Goal: Task Accomplishment & Management: Contribute content

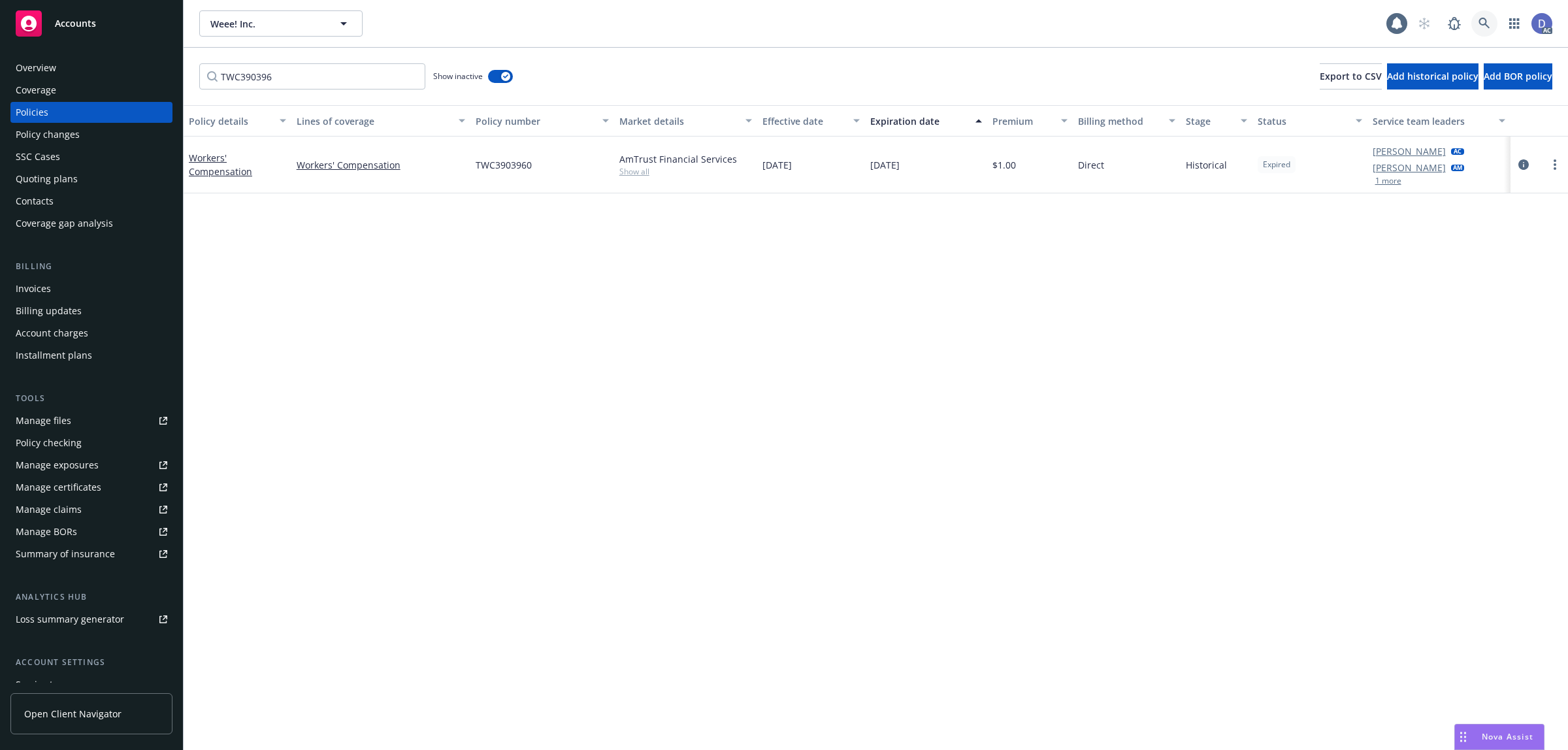
click at [1492, 28] on link at bounding box center [1484, 23] width 26 height 26
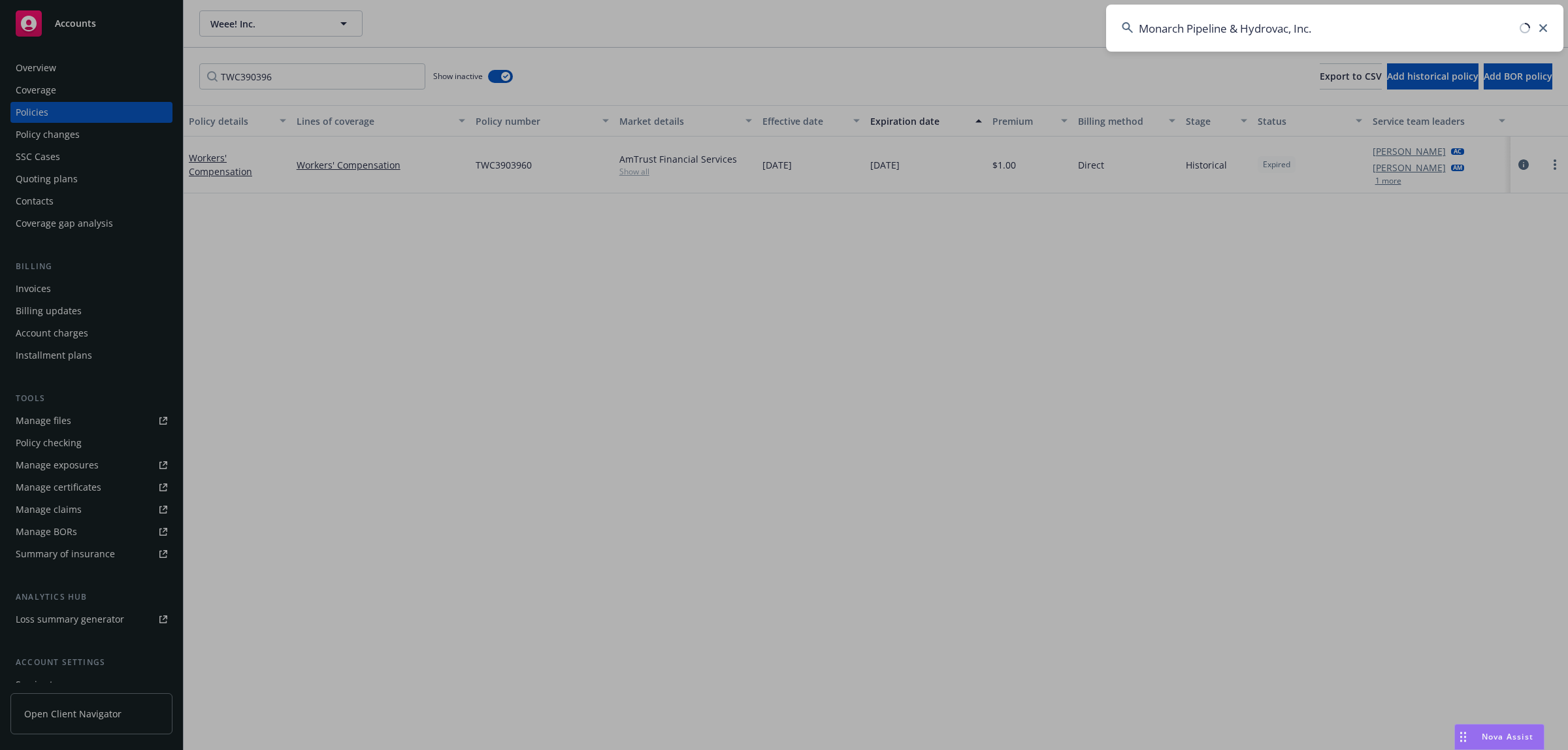
click at [1468, 20] on input "Monarch Pipeline & Hydrovac, Inc." at bounding box center [1335, 28] width 457 height 47
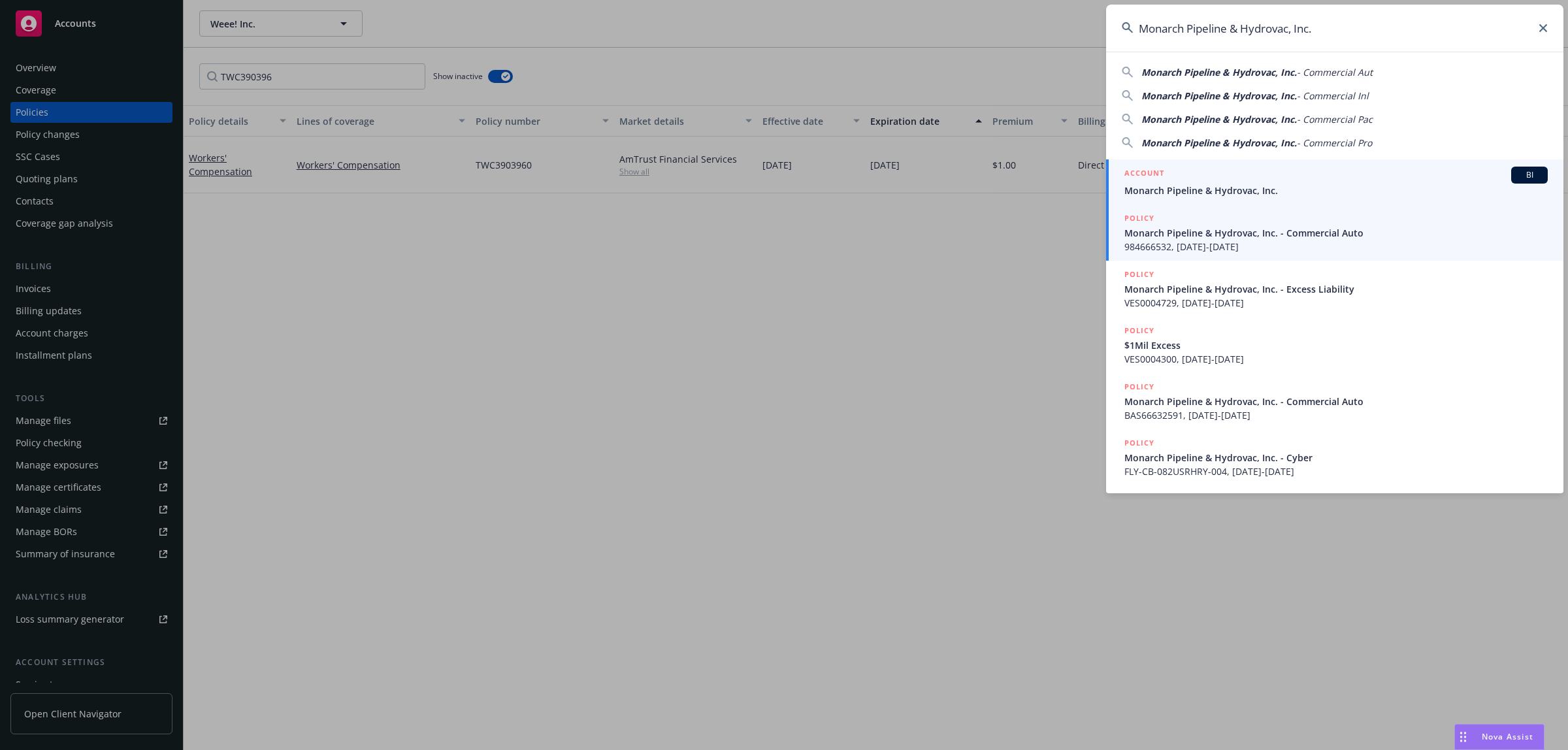
type input "Monarch Pipeline & Hydrovac, Inc."
click at [1256, 199] on link "ACCOUNT BI Monarch Pipeline & Hydrovac, Inc." at bounding box center [1335, 181] width 457 height 45
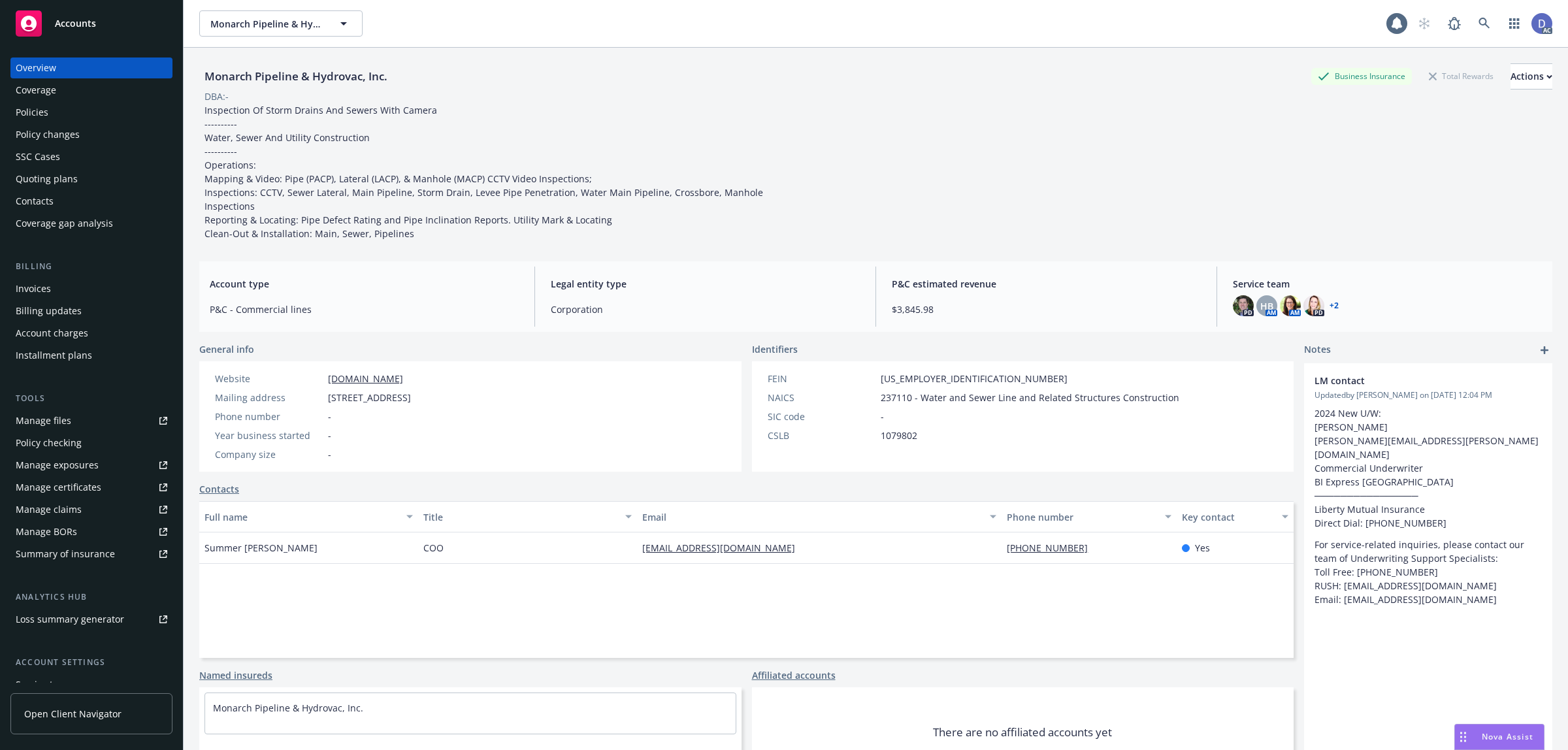
click at [73, 518] on div "Manage claims" at bounding box center [48, 509] width 66 height 21
click at [71, 421] on link "Manage files" at bounding box center [91, 421] width 162 height 21
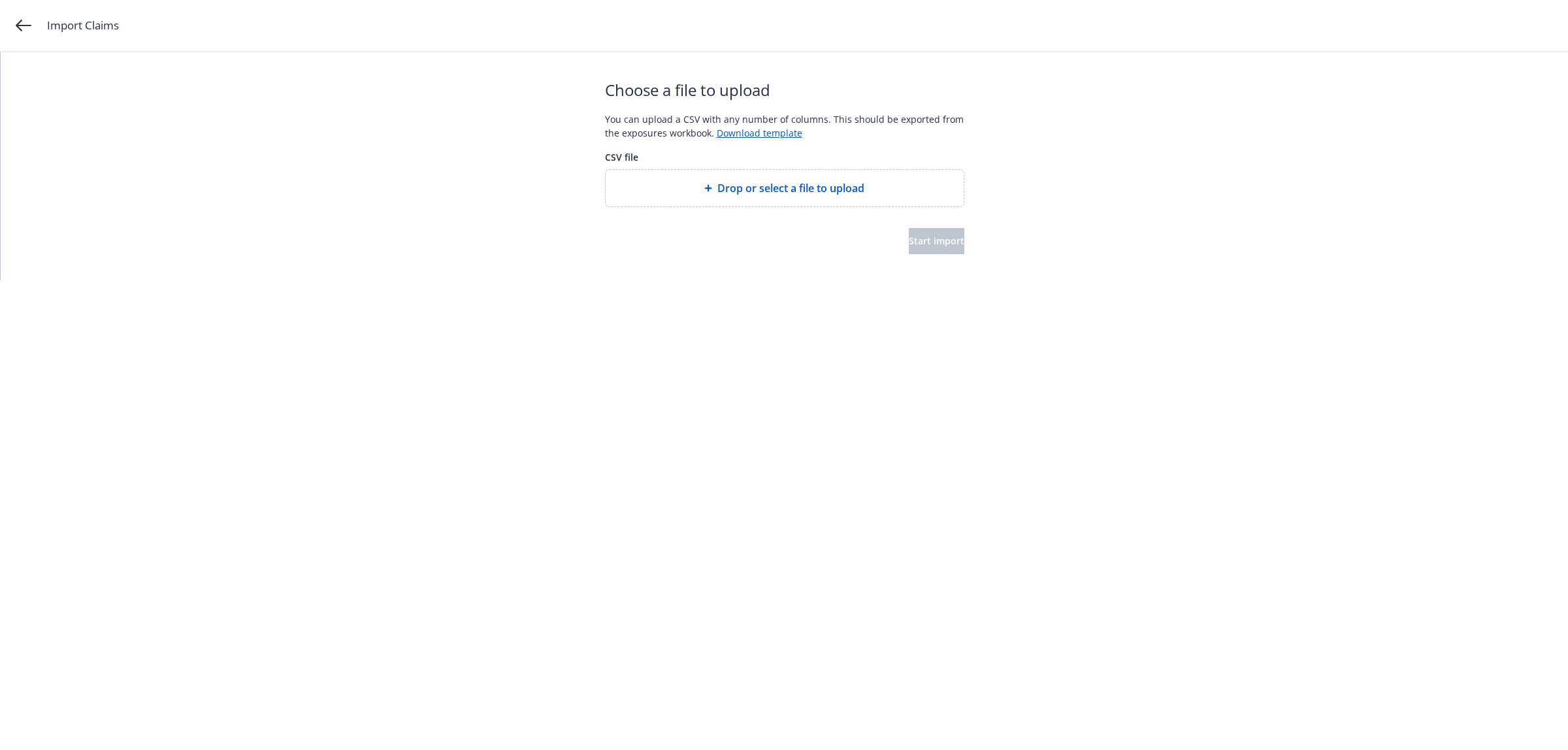
click at [700, 160] on span "CSV file" at bounding box center [785, 157] width 360 height 14
click at [717, 179] on div "Drop or select a file to upload" at bounding box center [785, 188] width 358 height 36
click at [913, 234] on span "Start import" at bounding box center [937, 241] width 56 height 13
click at [909, 239] on span "Start import" at bounding box center [937, 241] width 56 height 13
click at [909, 242] on span "Start import" at bounding box center [937, 241] width 56 height 13
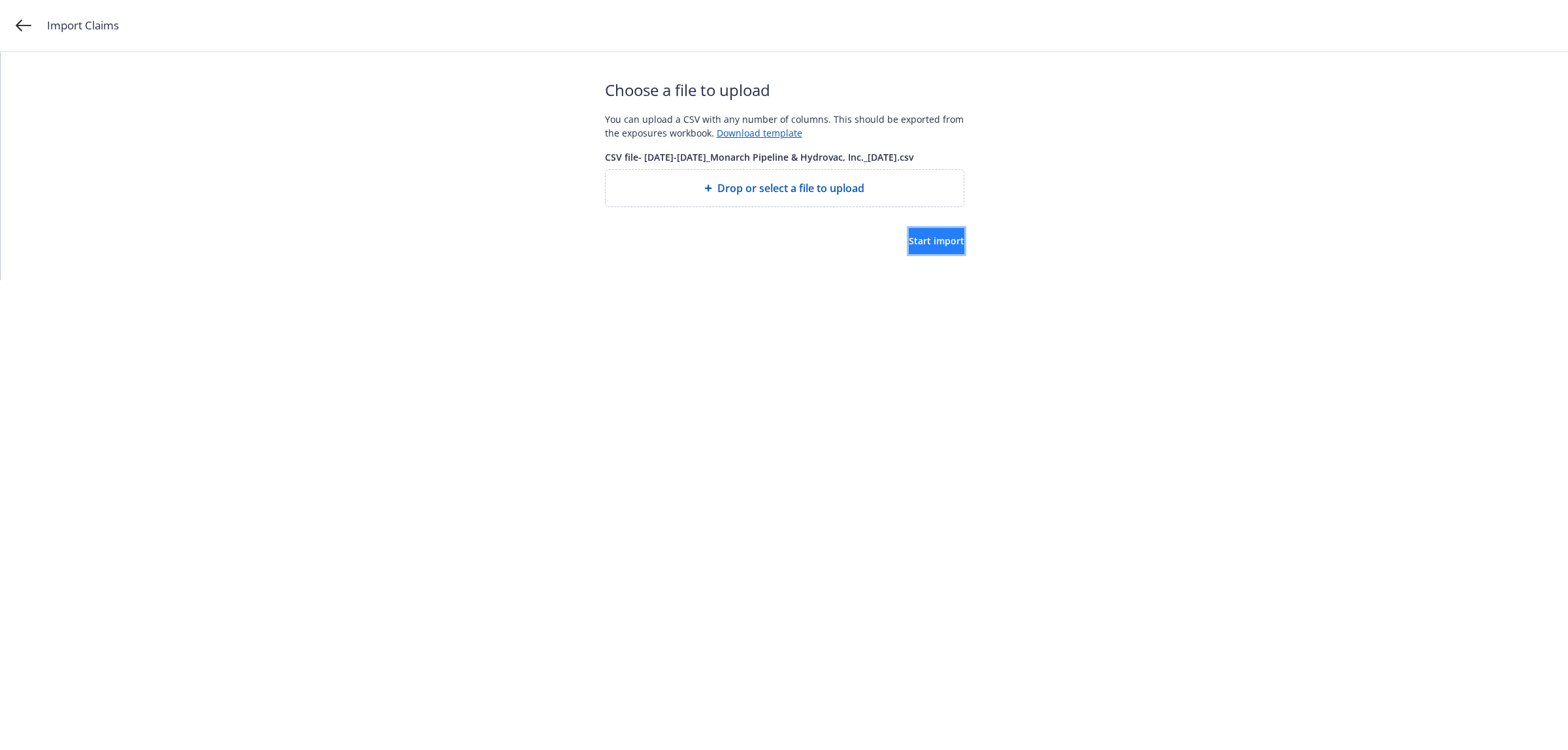
click at [952, 245] on button "Start import" at bounding box center [937, 241] width 56 height 26
click at [939, 240] on span "Start import" at bounding box center [937, 241] width 56 height 13
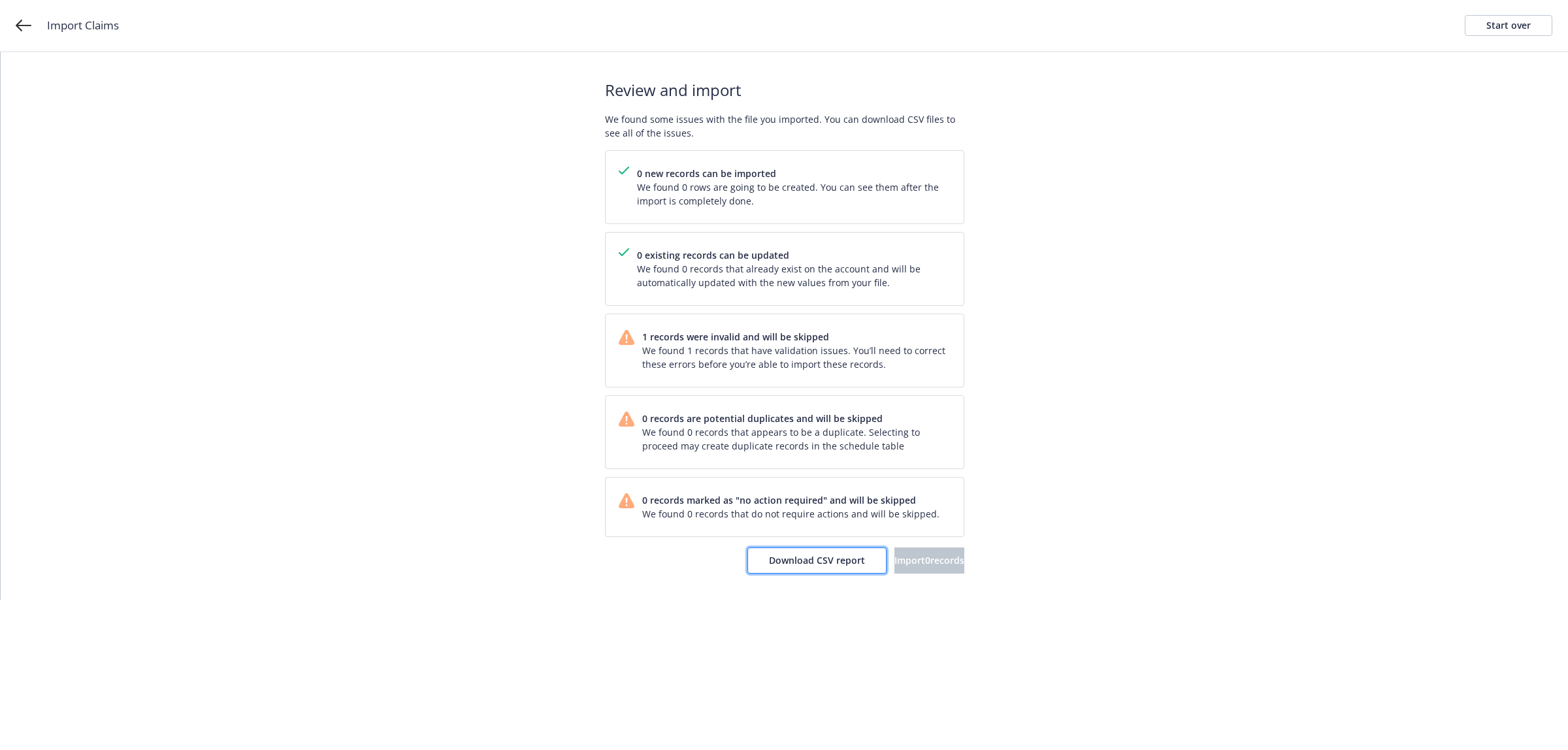
click at [773, 564] on span "Download CSV report" at bounding box center [818, 560] width 96 height 13
click at [1530, 30] on div "Start over" at bounding box center [1509, 25] width 45 height 20
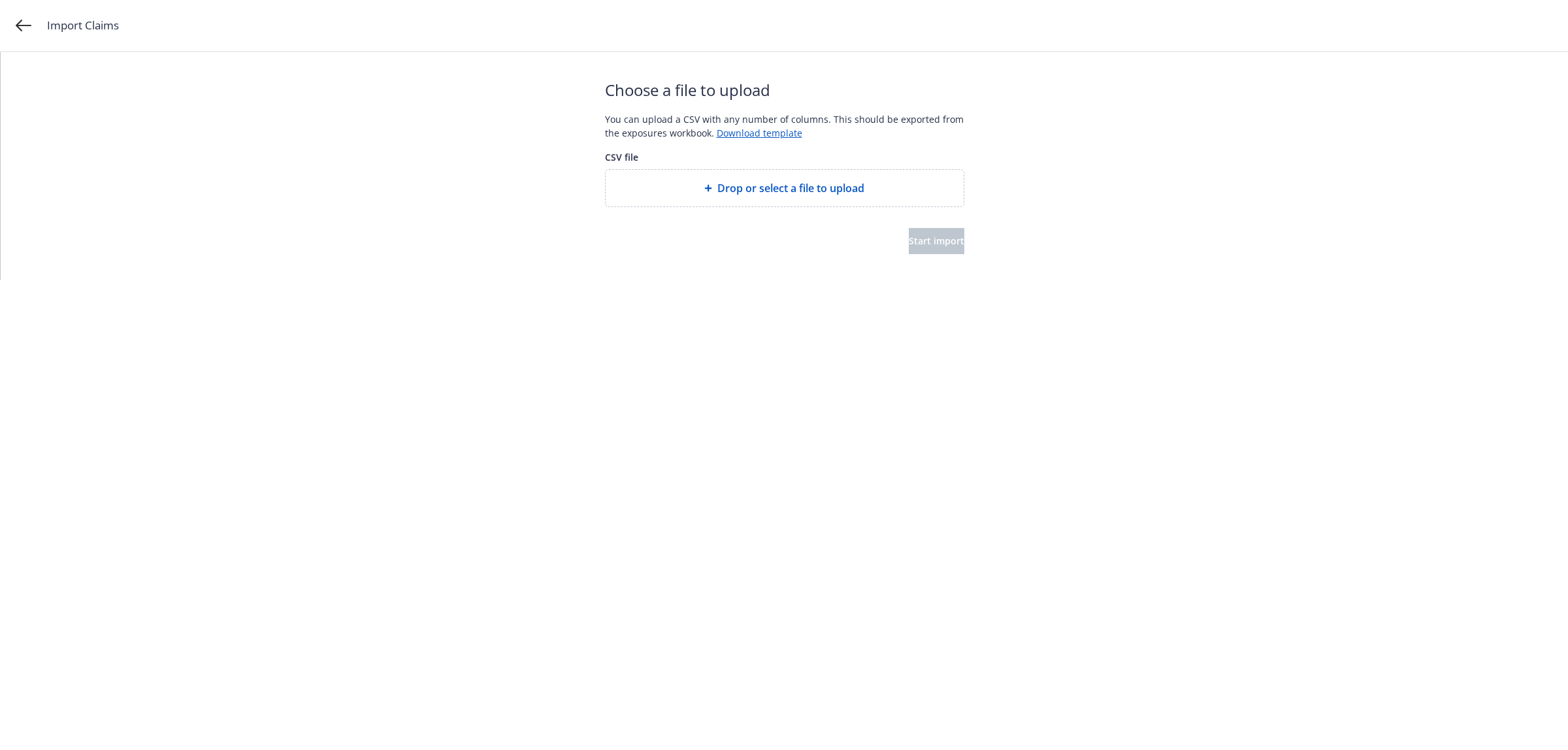
click at [758, 197] on div "Drop or select a file to upload" at bounding box center [785, 188] width 358 height 36
click at [909, 250] on button "Start import" at bounding box center [937, 241] width 56 height 26
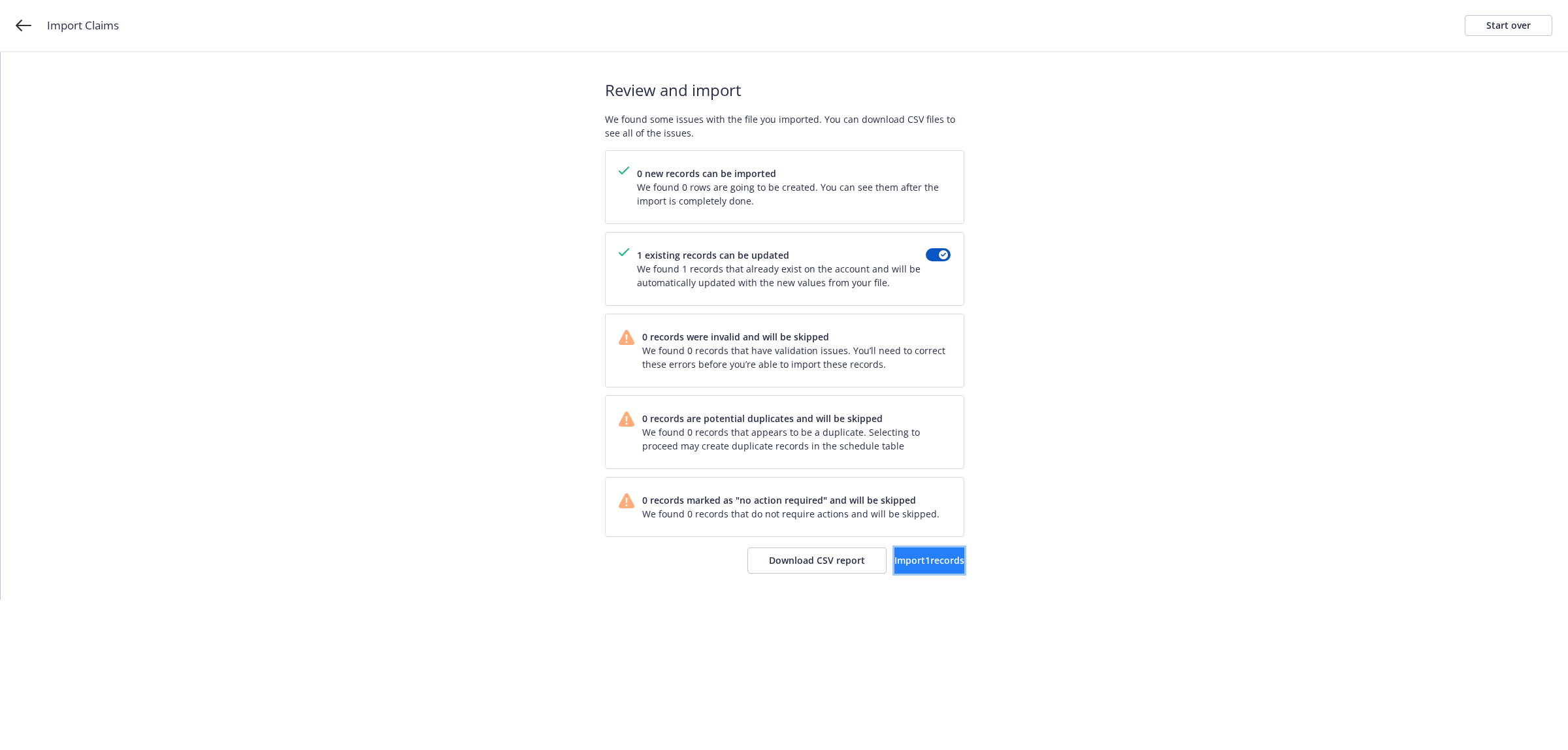
click at [894, 556] on span "Import 1 records" at bounding box center [929, 560] width 70 height 13
click at [924, 559] on span "View accounts" at bounding box center [911, 560] width 64 height 13
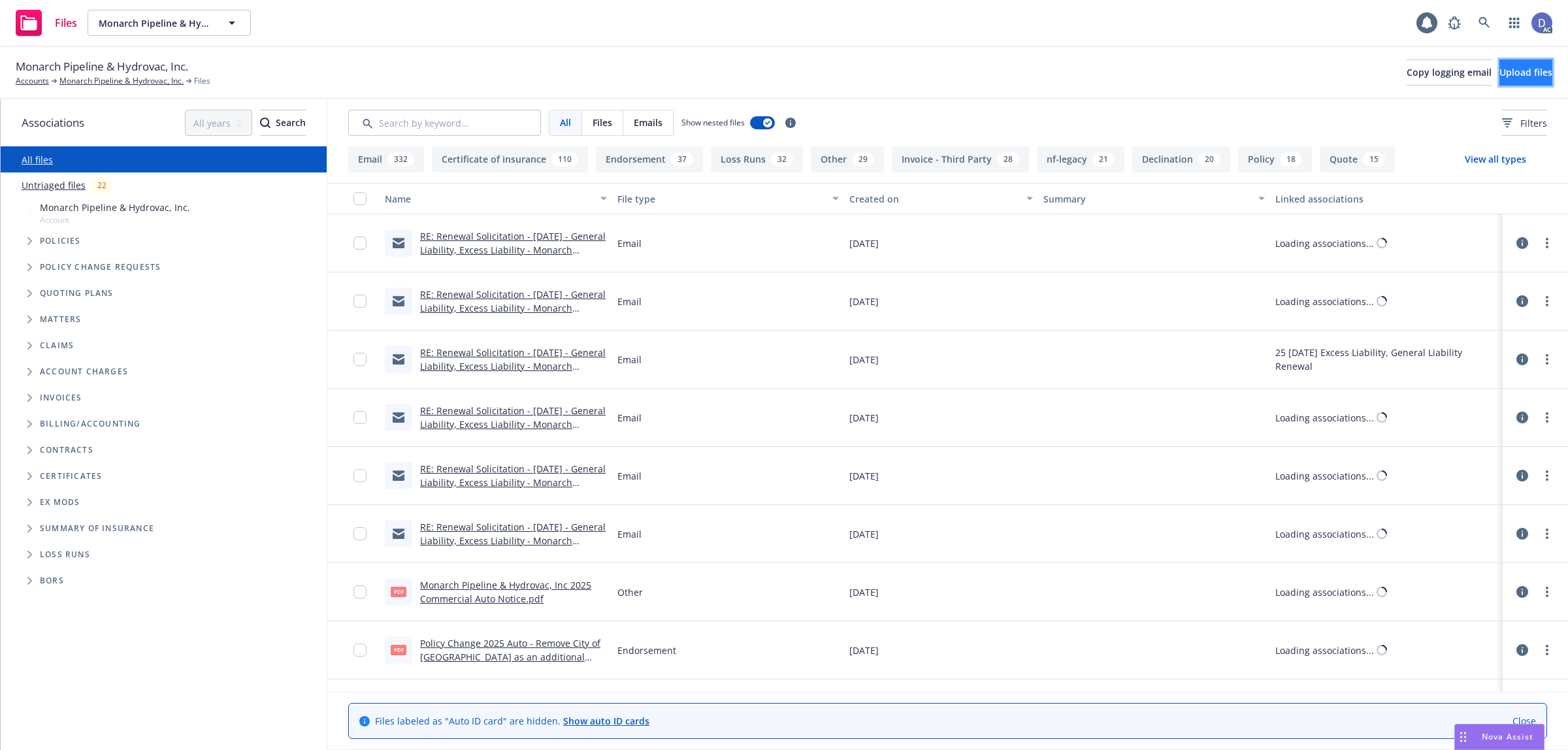
click at [1500, 77] on button "Upload files" at bounding box center [1526, 72] width 53 height 26
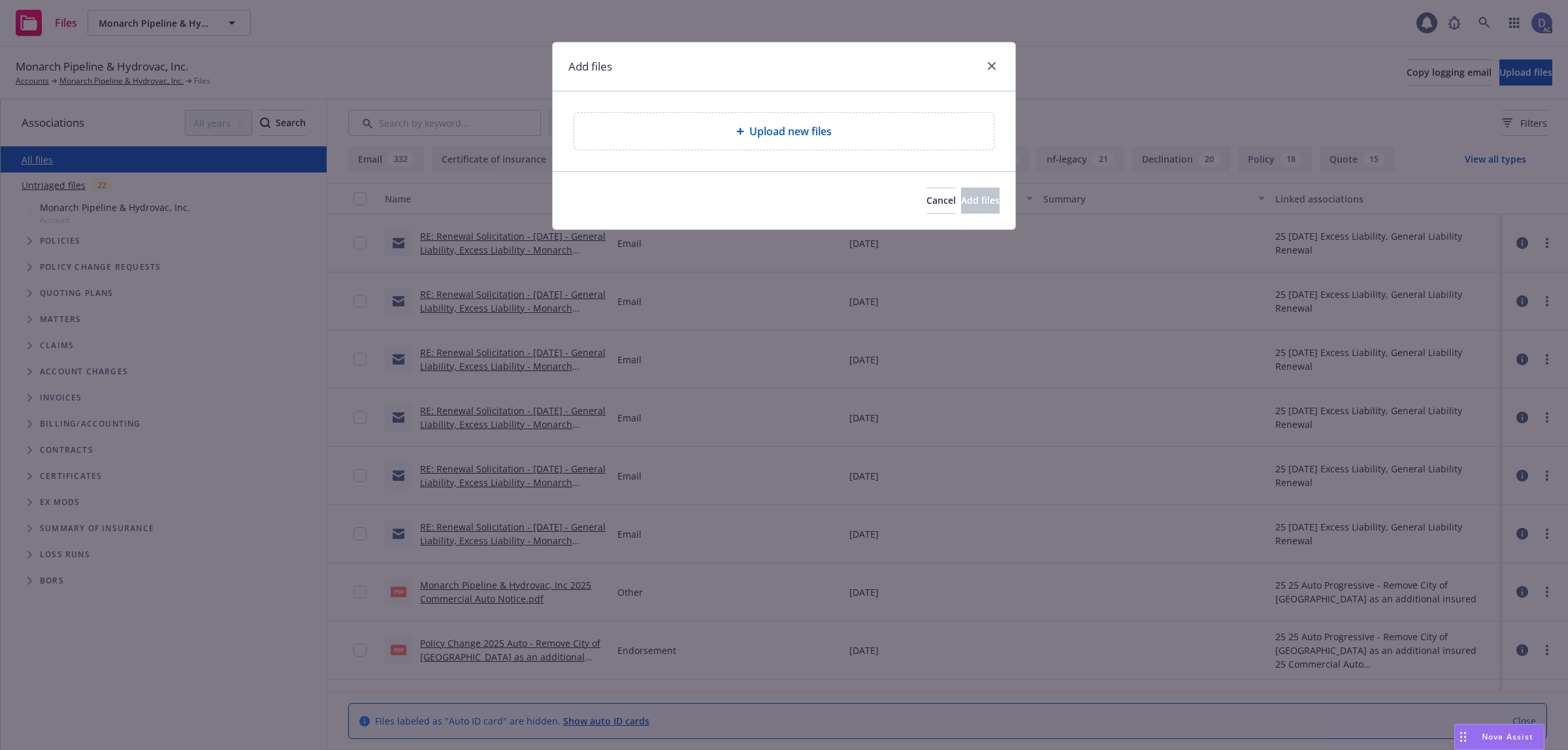
click at [757, 128] on span "Upload new files" at bounding box center [791, 131] width 82 height 15
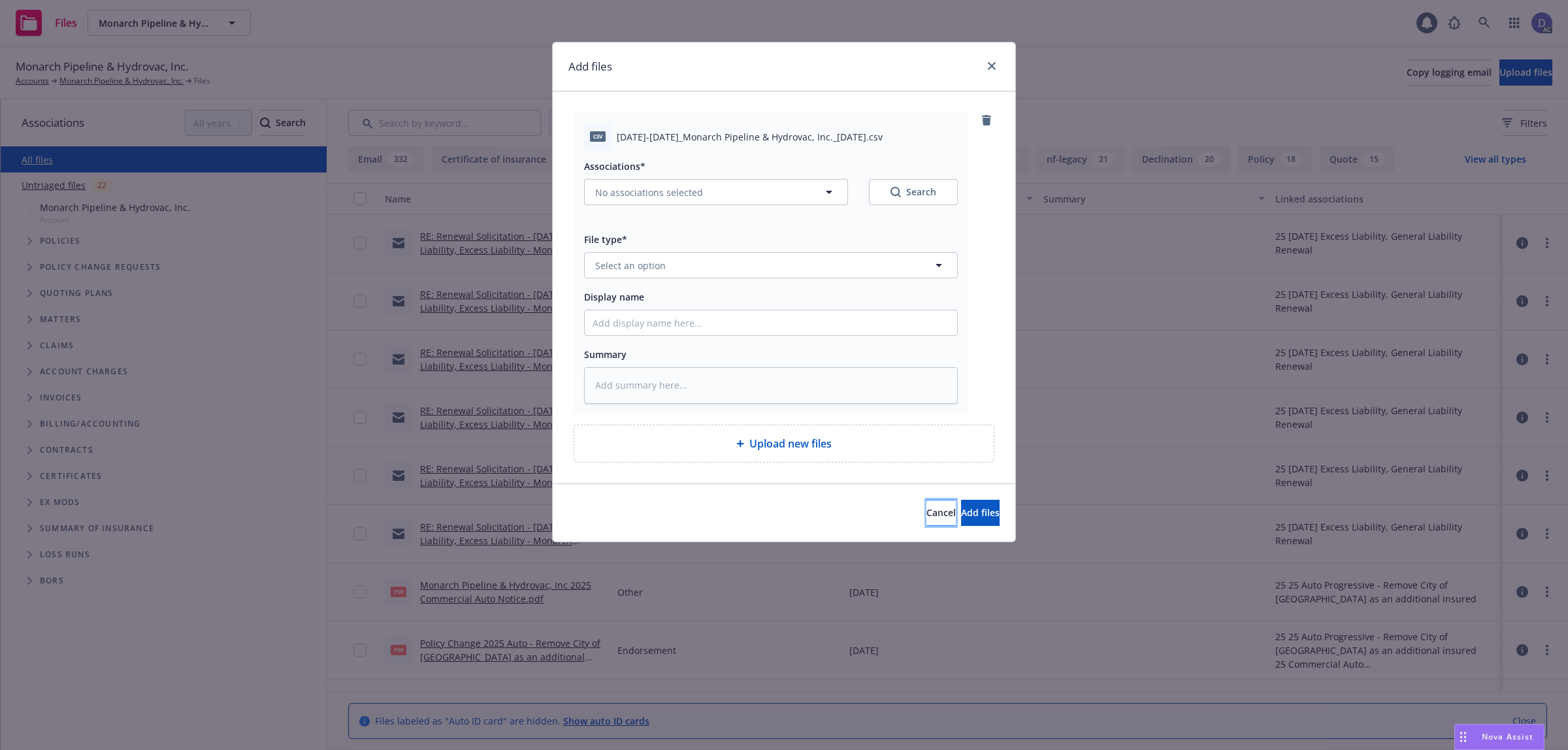
click at [926, 524] on button "Cancel" at bounding box center [941, 512] width 29 height 26
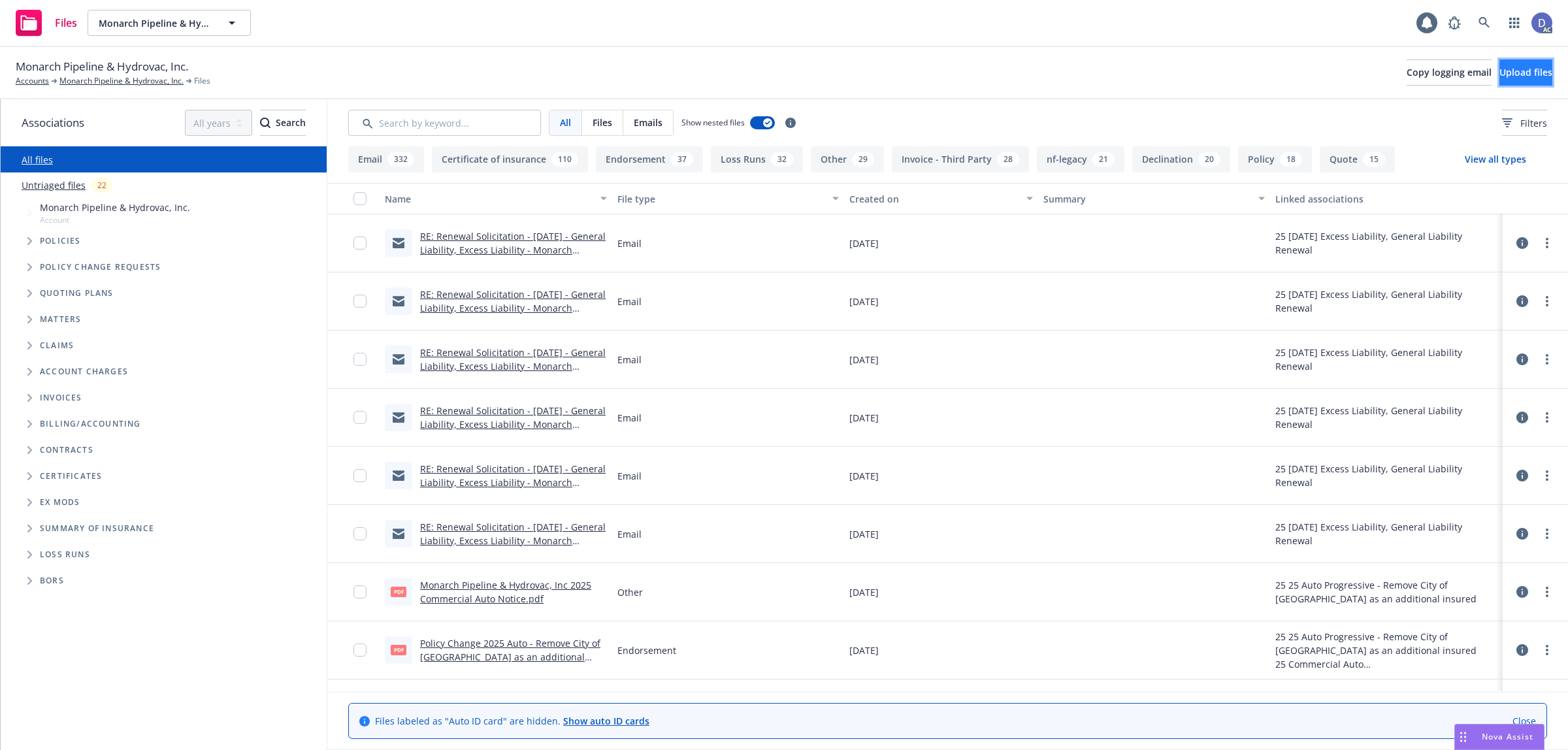
click at [1500, 70] on span "Upload files" at bounding box center [1526, 73] width 53 height 13
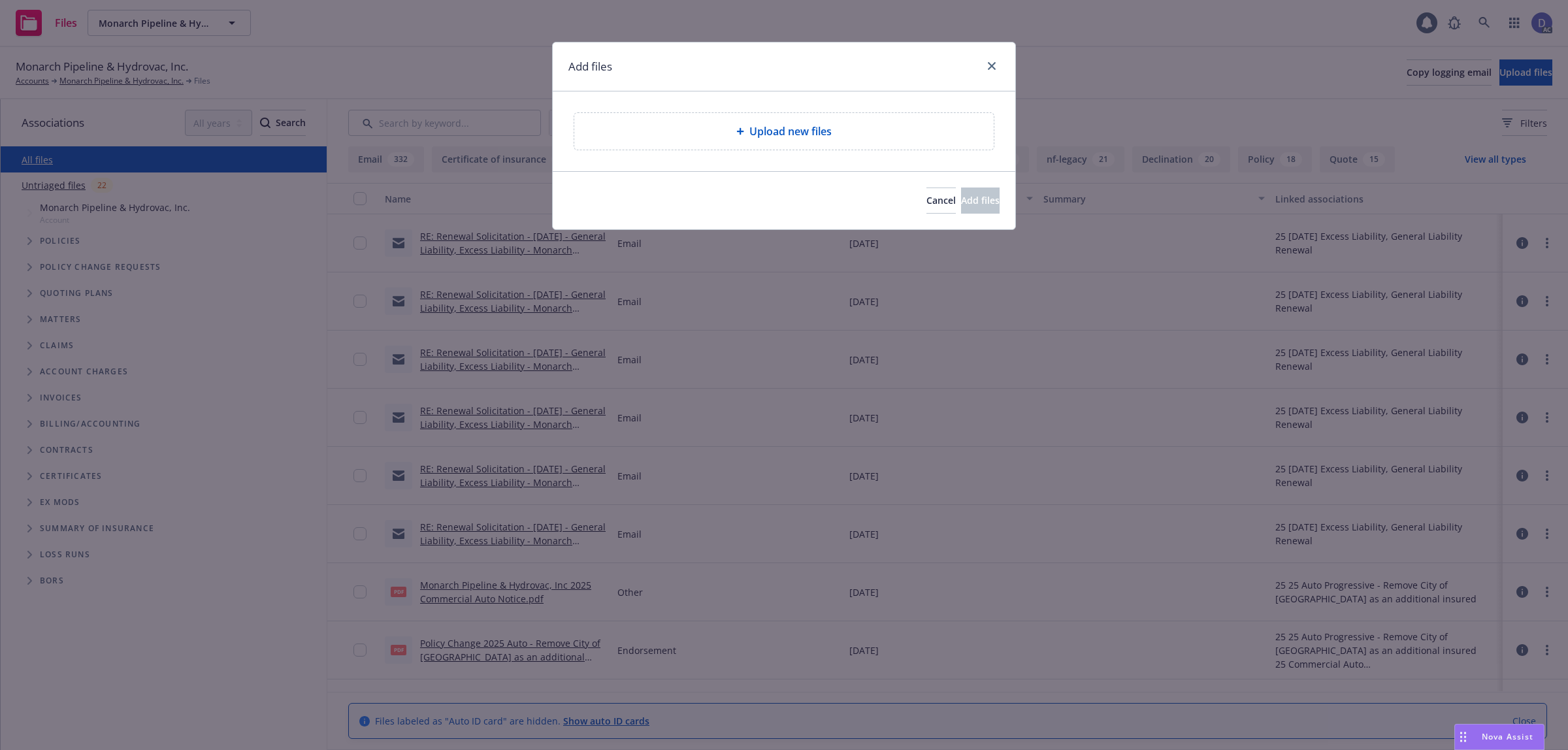
click at [864, 128] on div "Upload new files" at bounding box center [784, 131] width 399 height 15
type textarea "x"
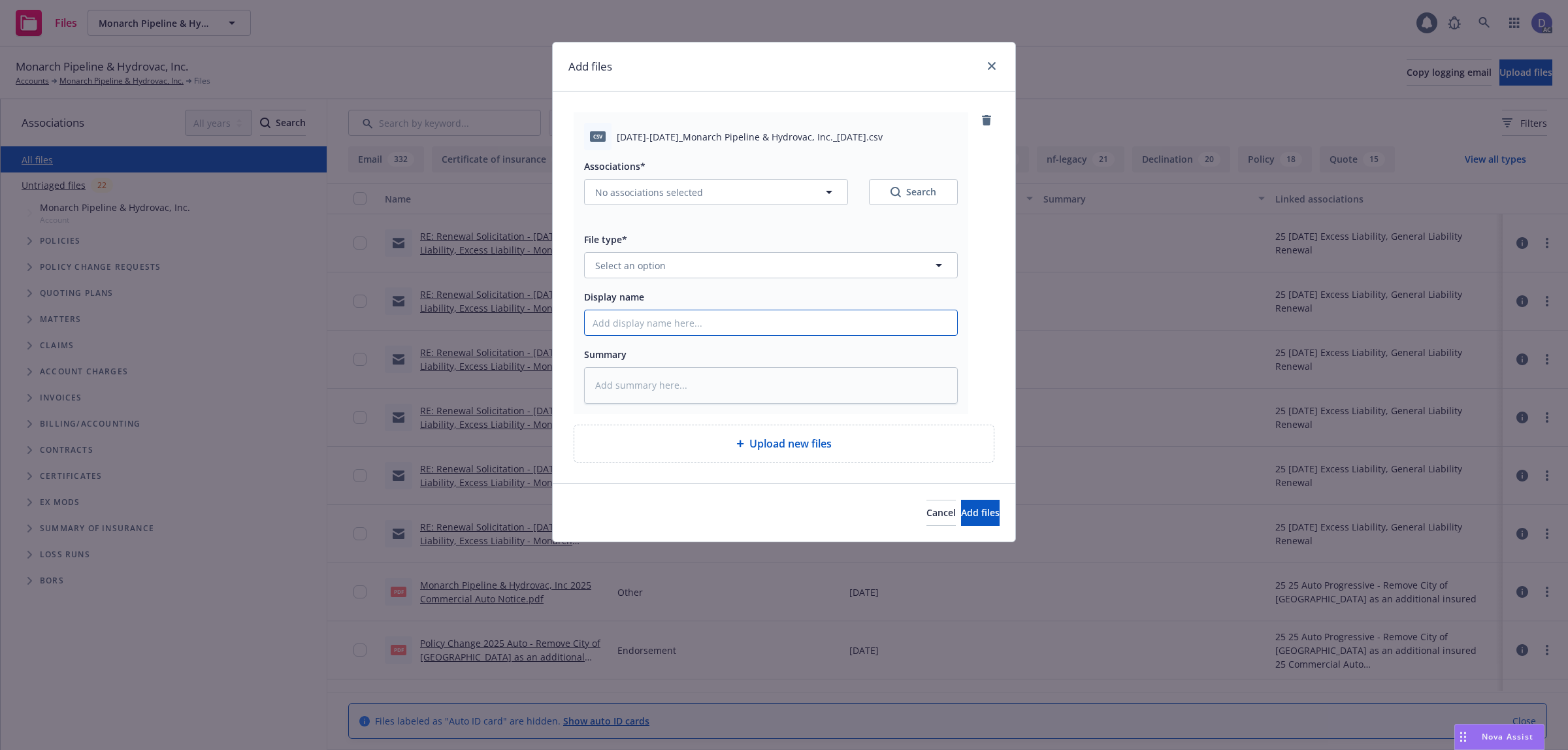
click at [686, 313] on input "Display name" at bounding box center [771, 323] width 373 height 25
paste input "2023-2024_Monarch Pipeline & Hydrovac, Inc._9-30-2024"
type input "2023-2024_Monarch Pipeline & Hydrovac, Inc._9-30-2024"
type textarea "x"
type input "2023-2024_Monarch Pipeline & Hydrovac, Inc._9-30-2024"
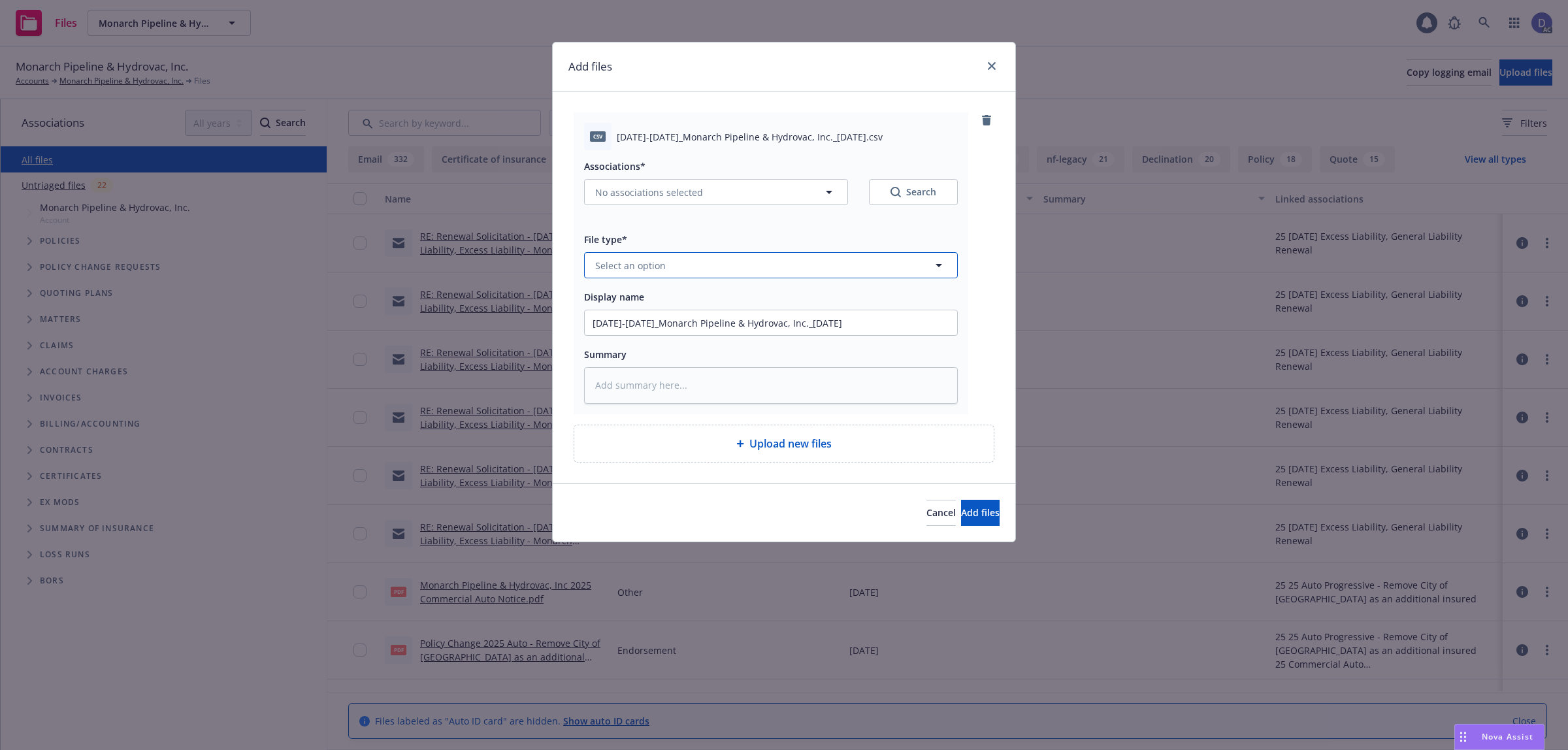
click at [733, 275] on button "Select an option" at bounding box center [771, 264] width 373 height 26
type input "LOSS"
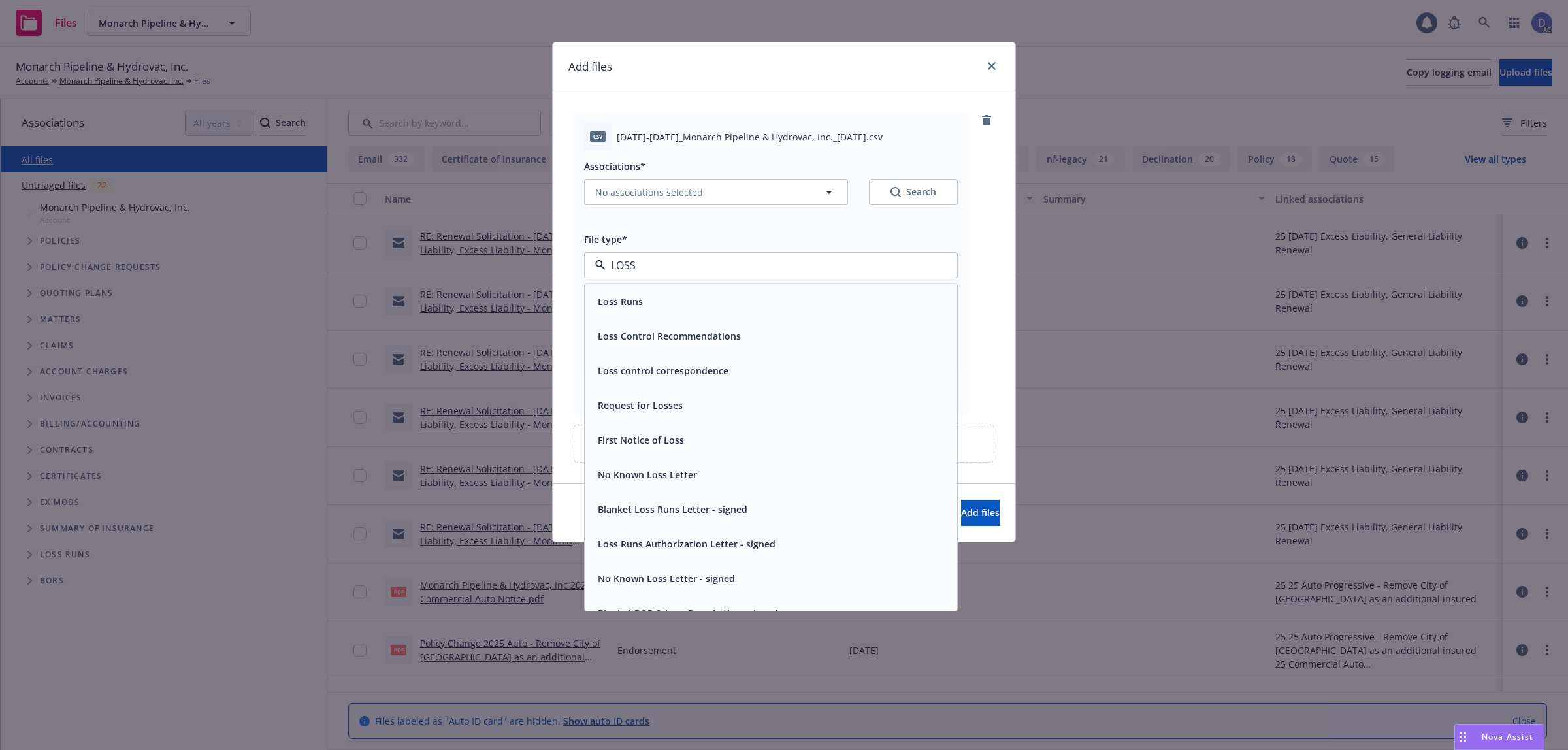
click at [703, 303] on div "Loss Runs" at bounding box center [771, 301] width 357 height 19
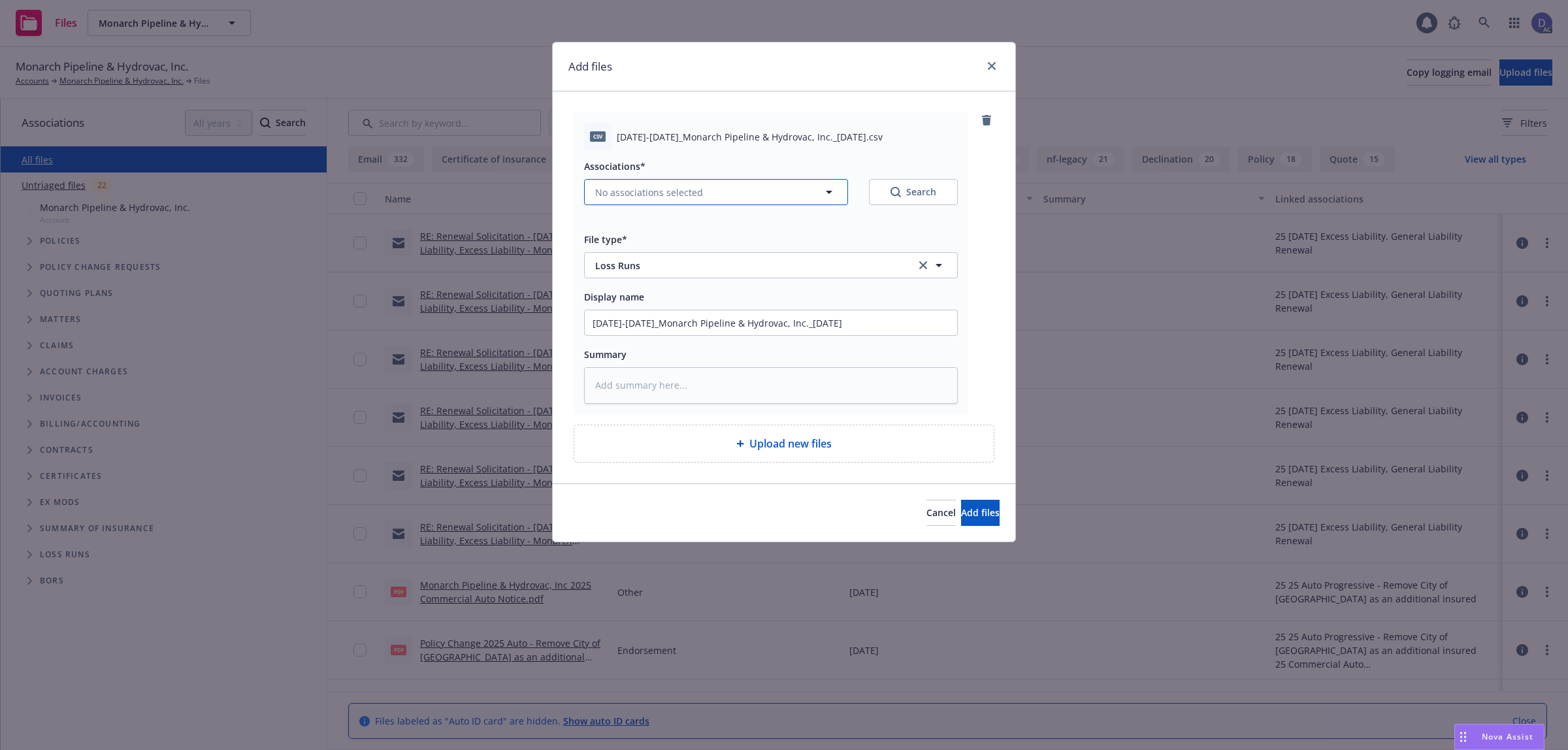
click at [686, 197] on span "No associations selected" at bounding box center [649, 193] width 108 height 14
type textarea "x"
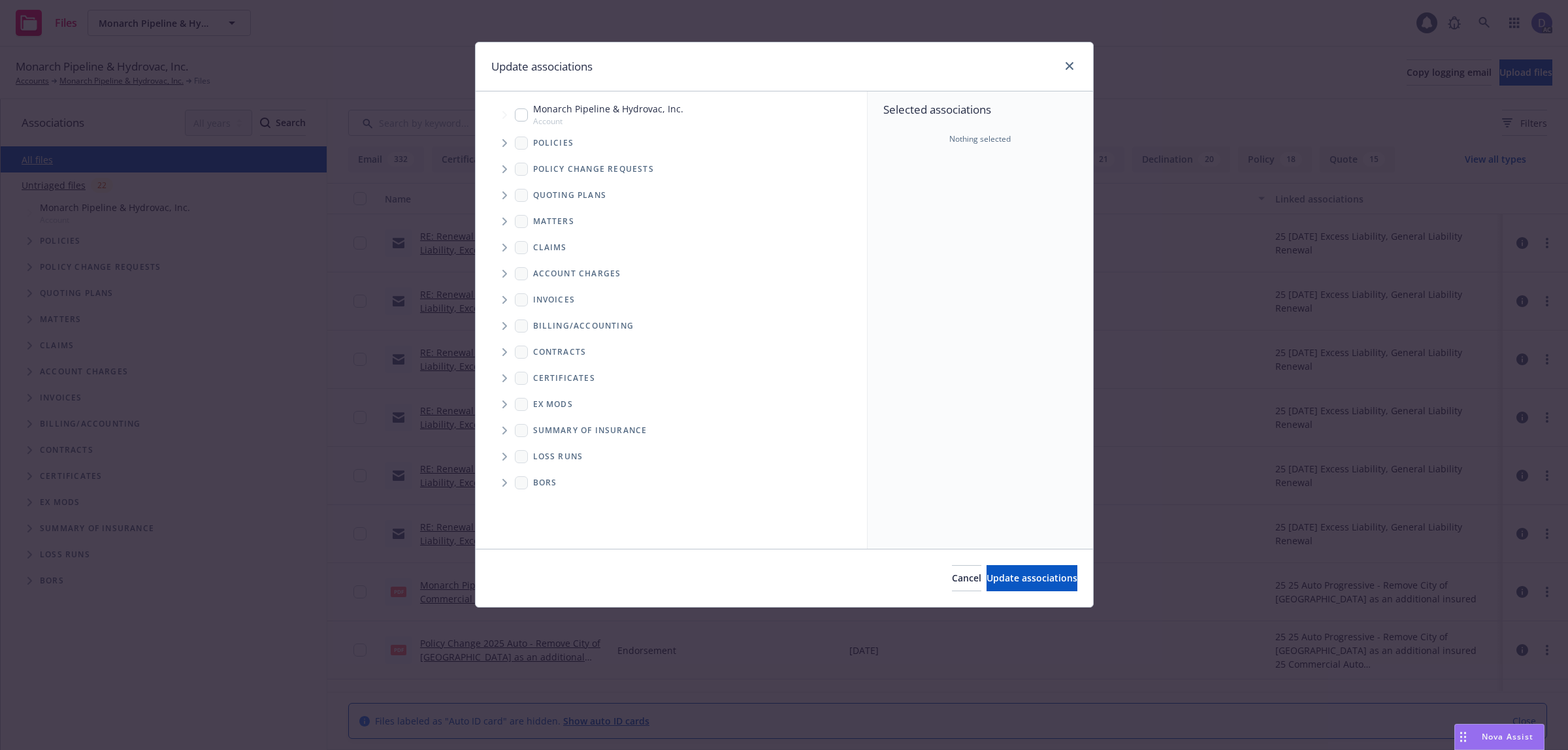
click at [504, 142] on icon "Tree Example" at bounding box center [505, 142] width 5 height 8
click at [776, 167] on div "Policy change requests" at bounding box center [678, 169] width 378 height 26
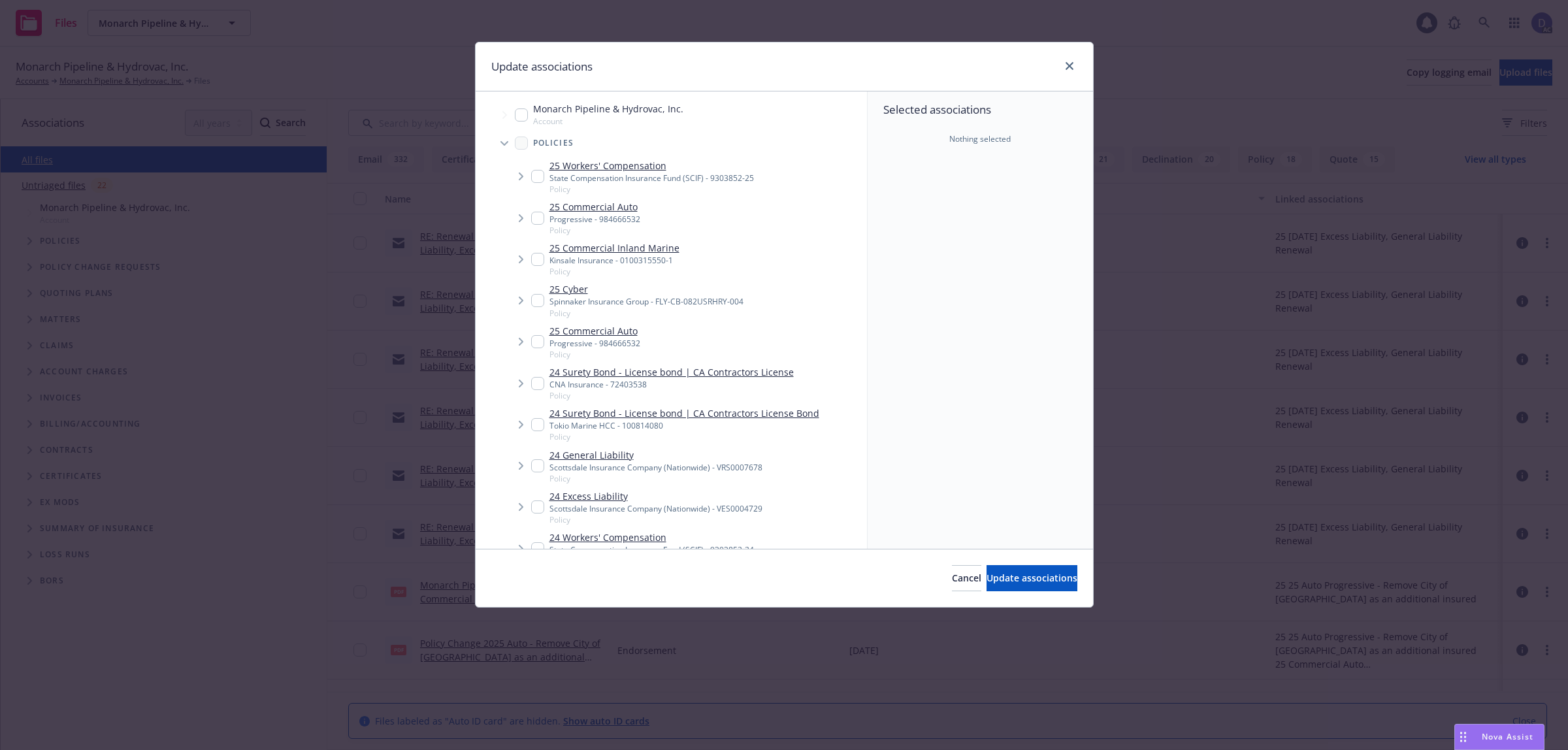
scroll to position [558, 0]
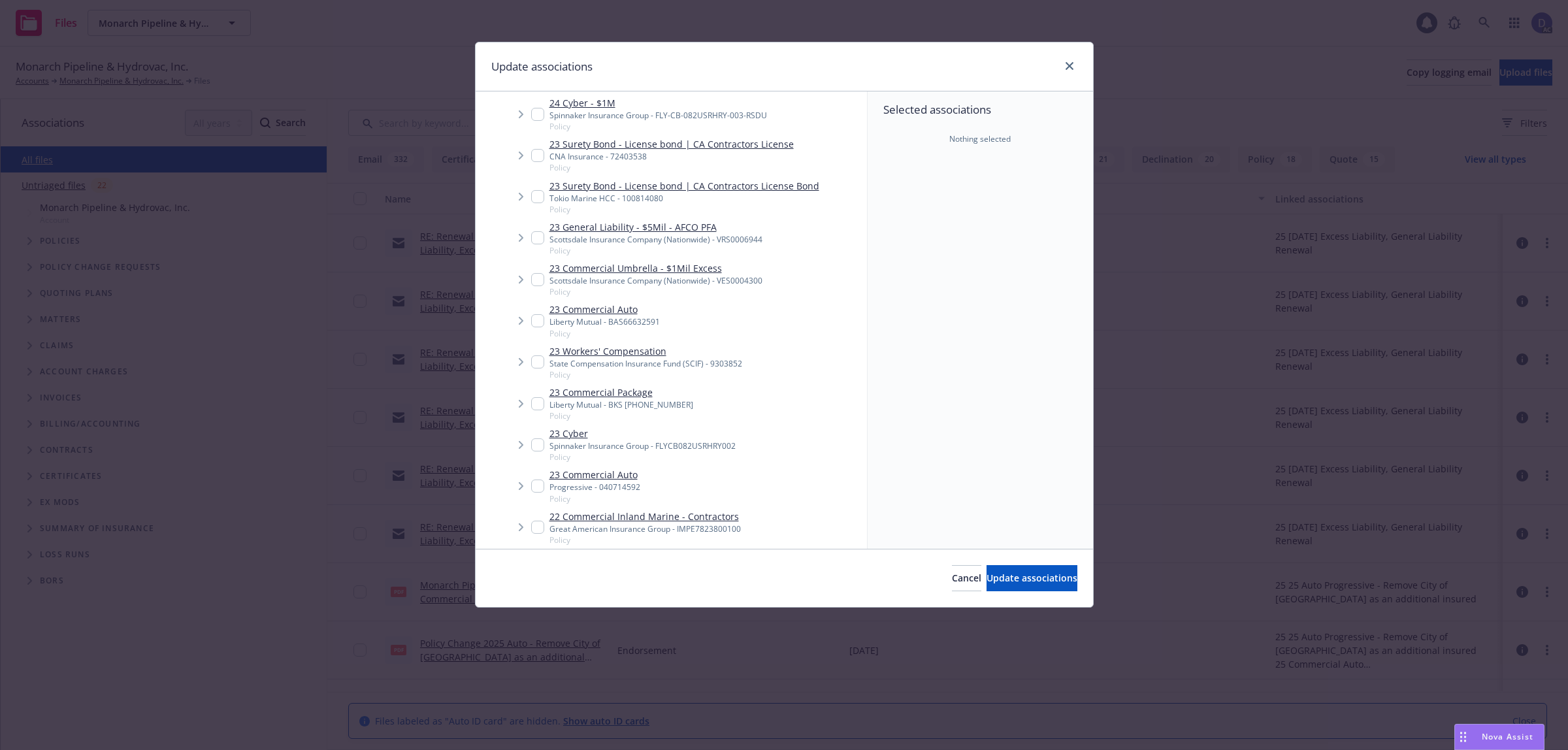
click at [609, 317] on div "Liberty Mutual - BAS66632591" at bounding box center [605, 322] width 110 height 11
checkbox input "true"
click at [1027, 569] on button "Update associations" at bounding box center [1032, 578] width 91 height 26
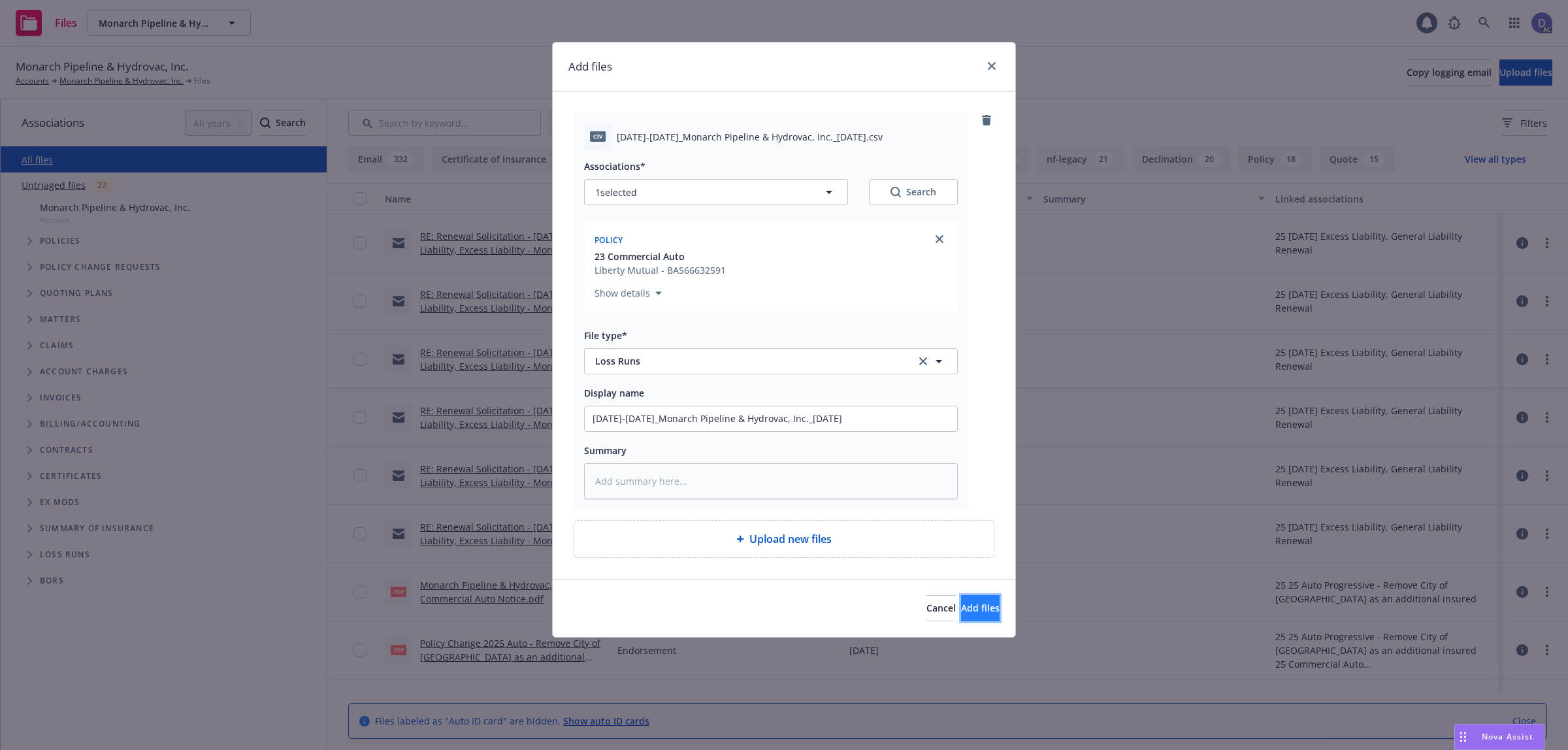
click at [975, 618] on button "Add files" at bounding box center [980, 608] width 38 height 26
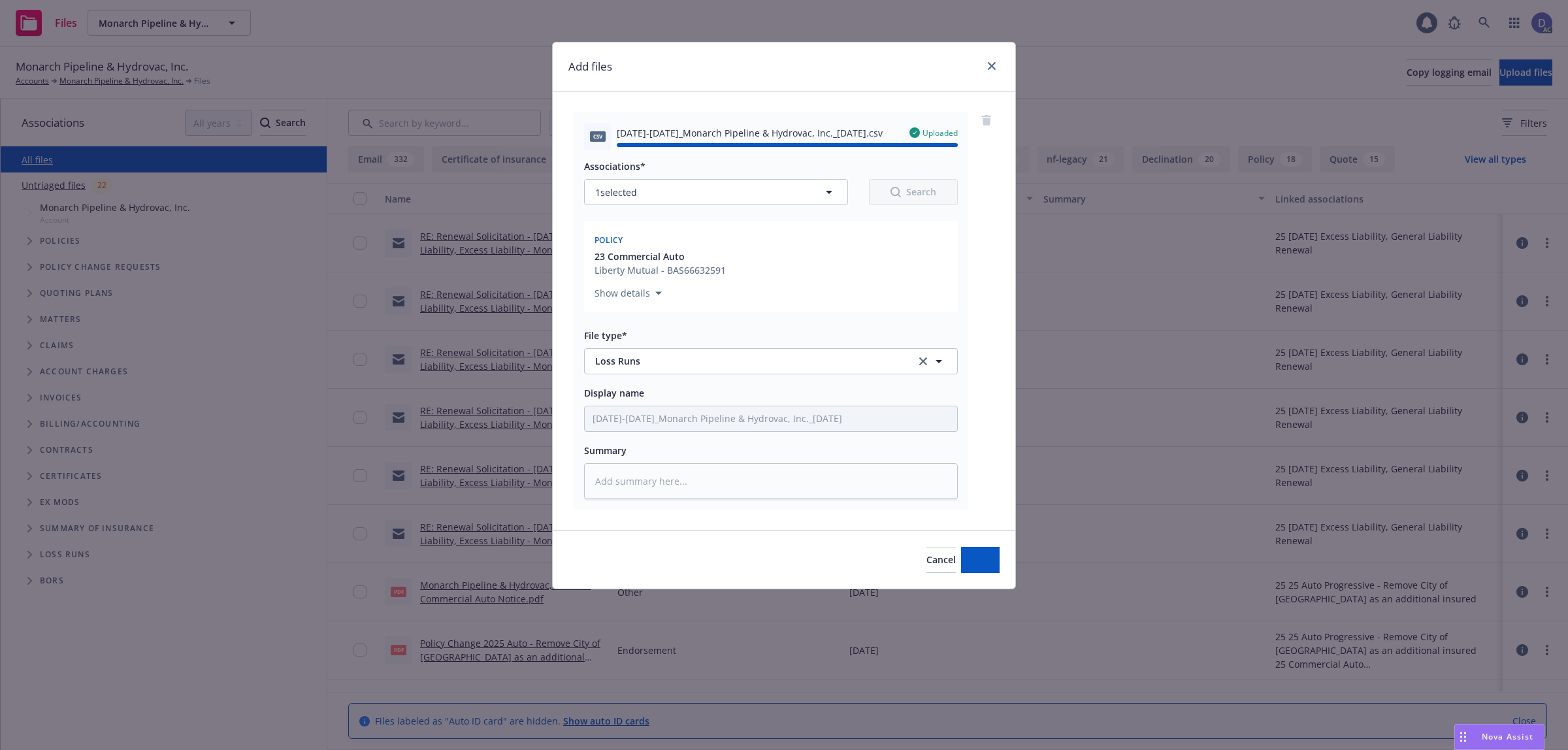
type textarea "x"
